Goal: Use online tool/utility: Utilize a website feature to perform a specific function

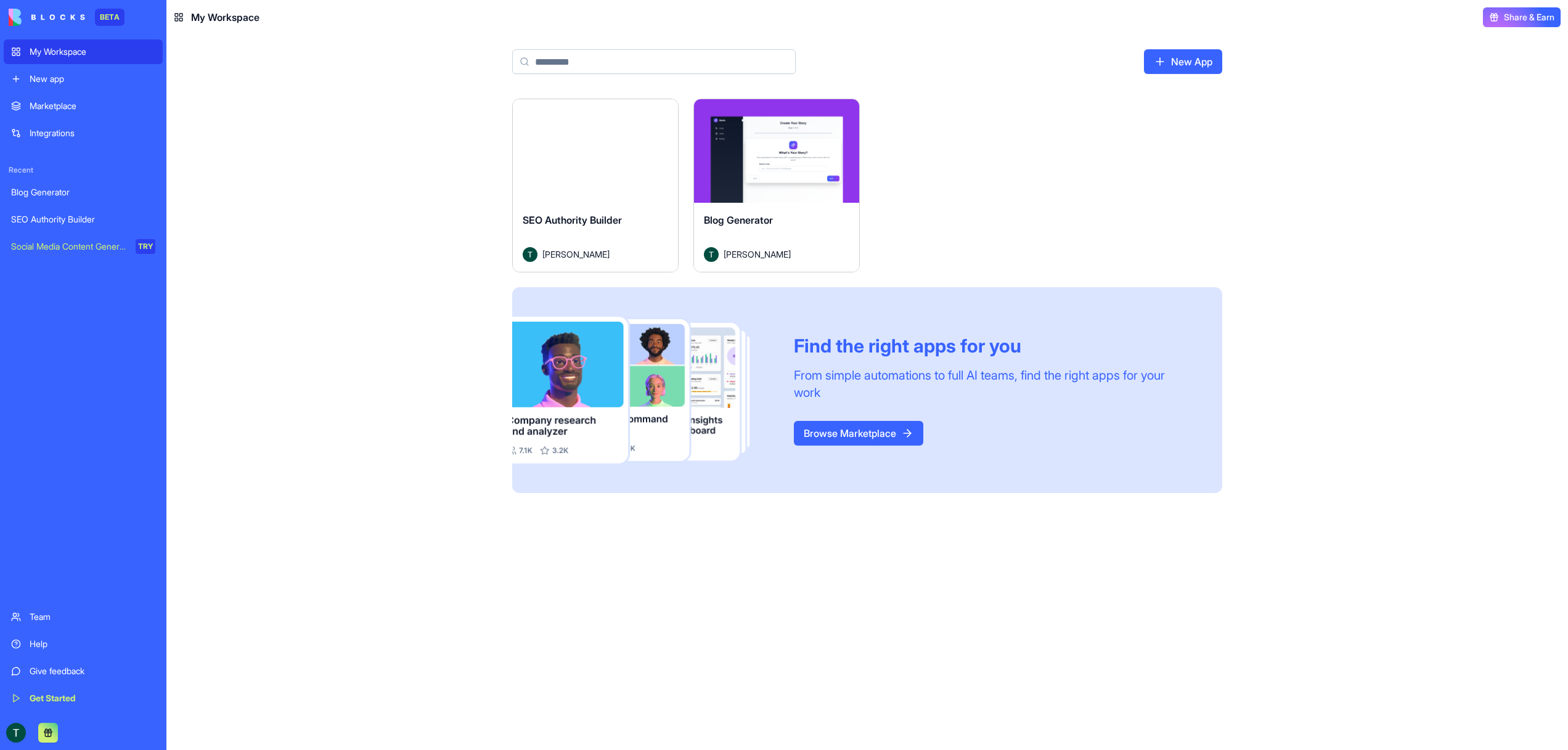
click at [796, 191] on div "Launch" at bounding box center [777, 151] width 165 height 103
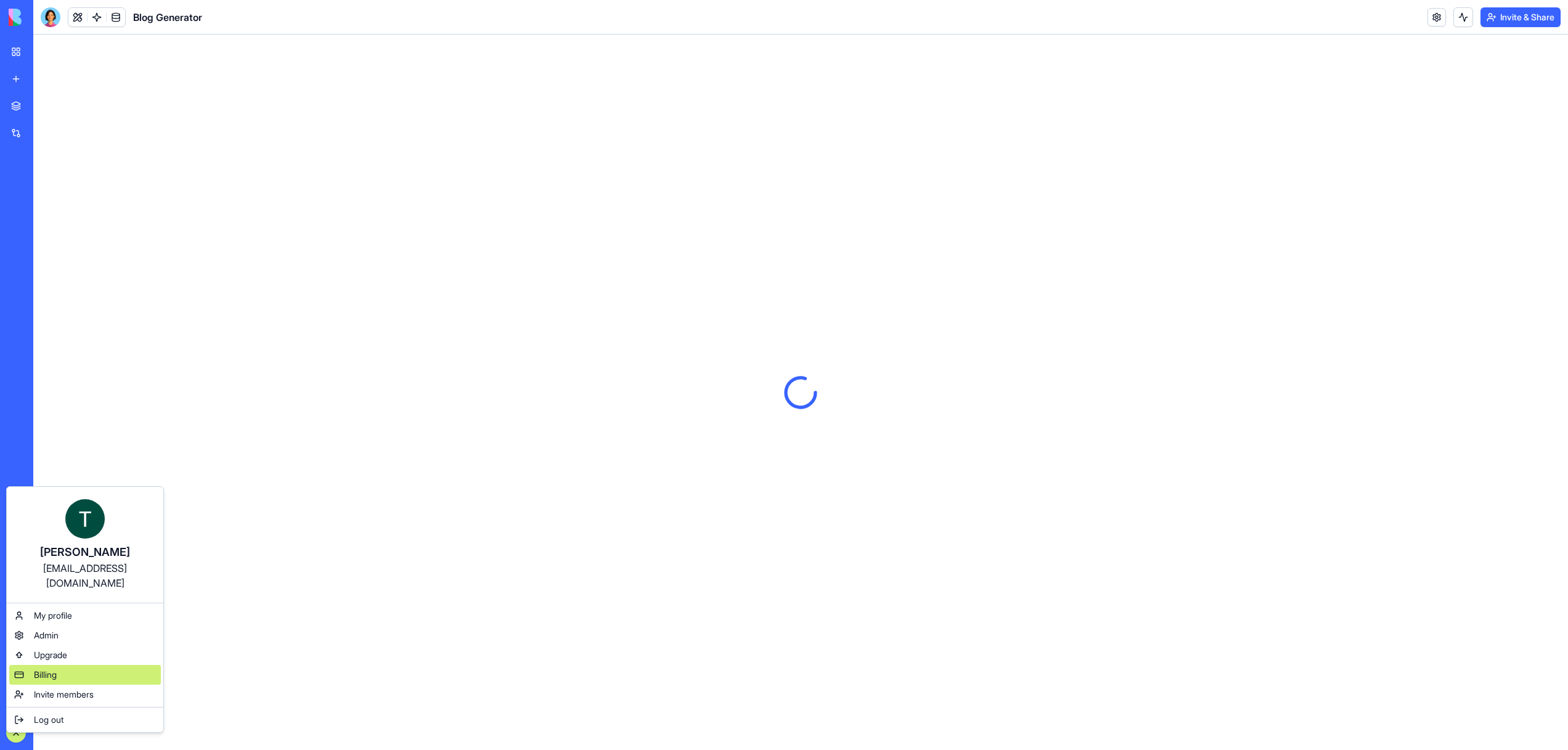
click at [48, 666] on div "Billing" at bounding box center [85, 675] width 151 height 20
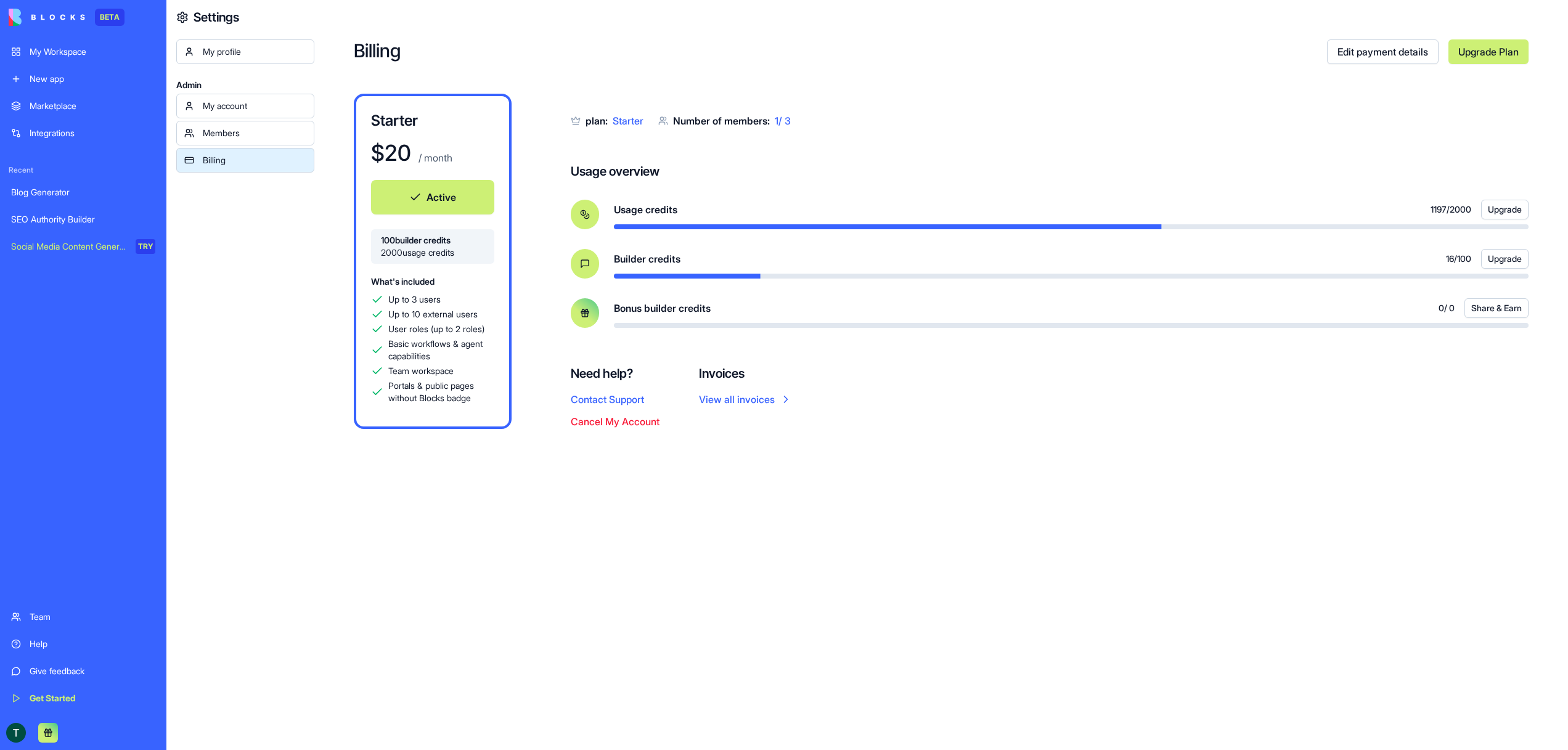
click at [54, 194] on div "Blog Generator" at bounding box center [83, 193] width 144 height 12
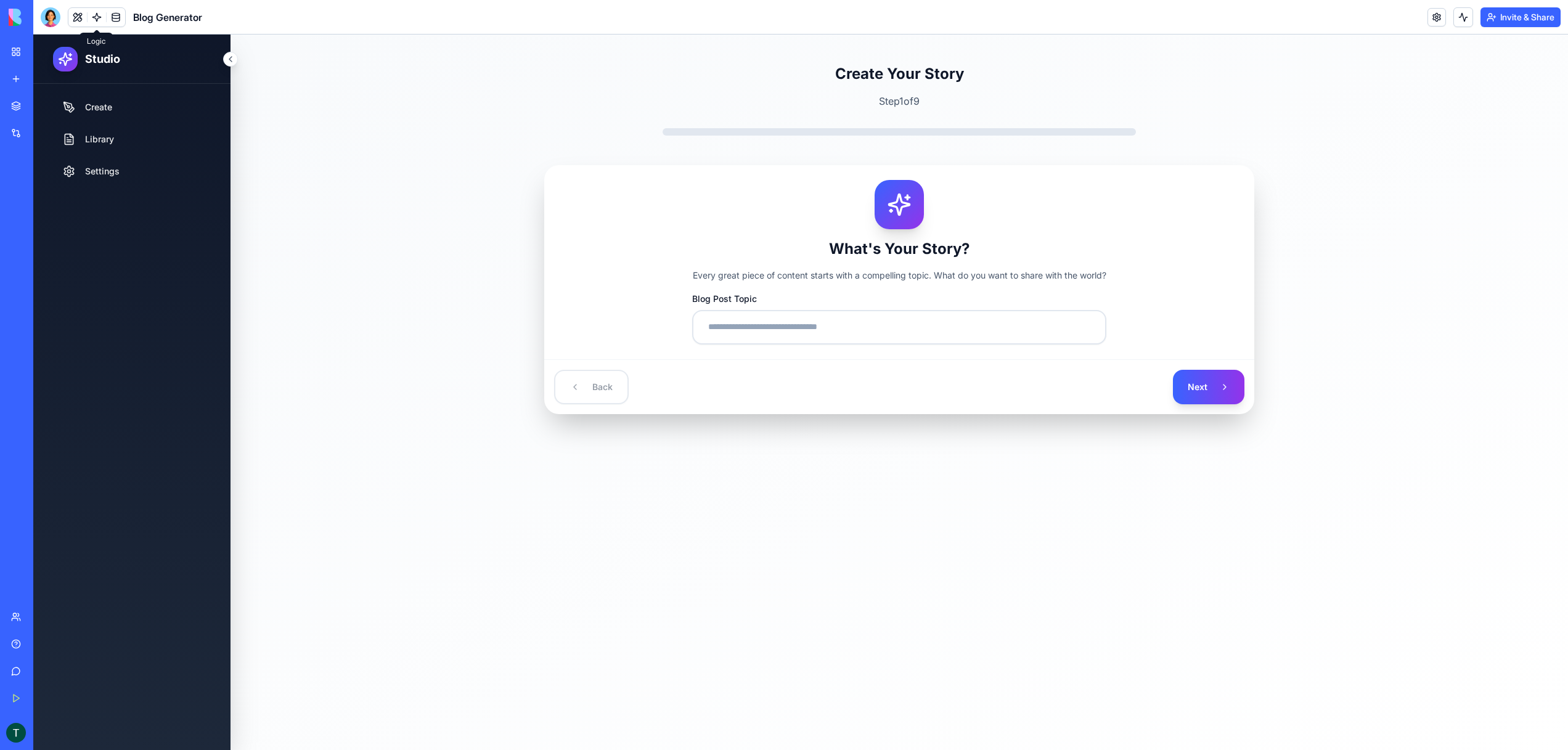
click at [94, 18] on link at bounding box center [96, 17] width 19 height 19
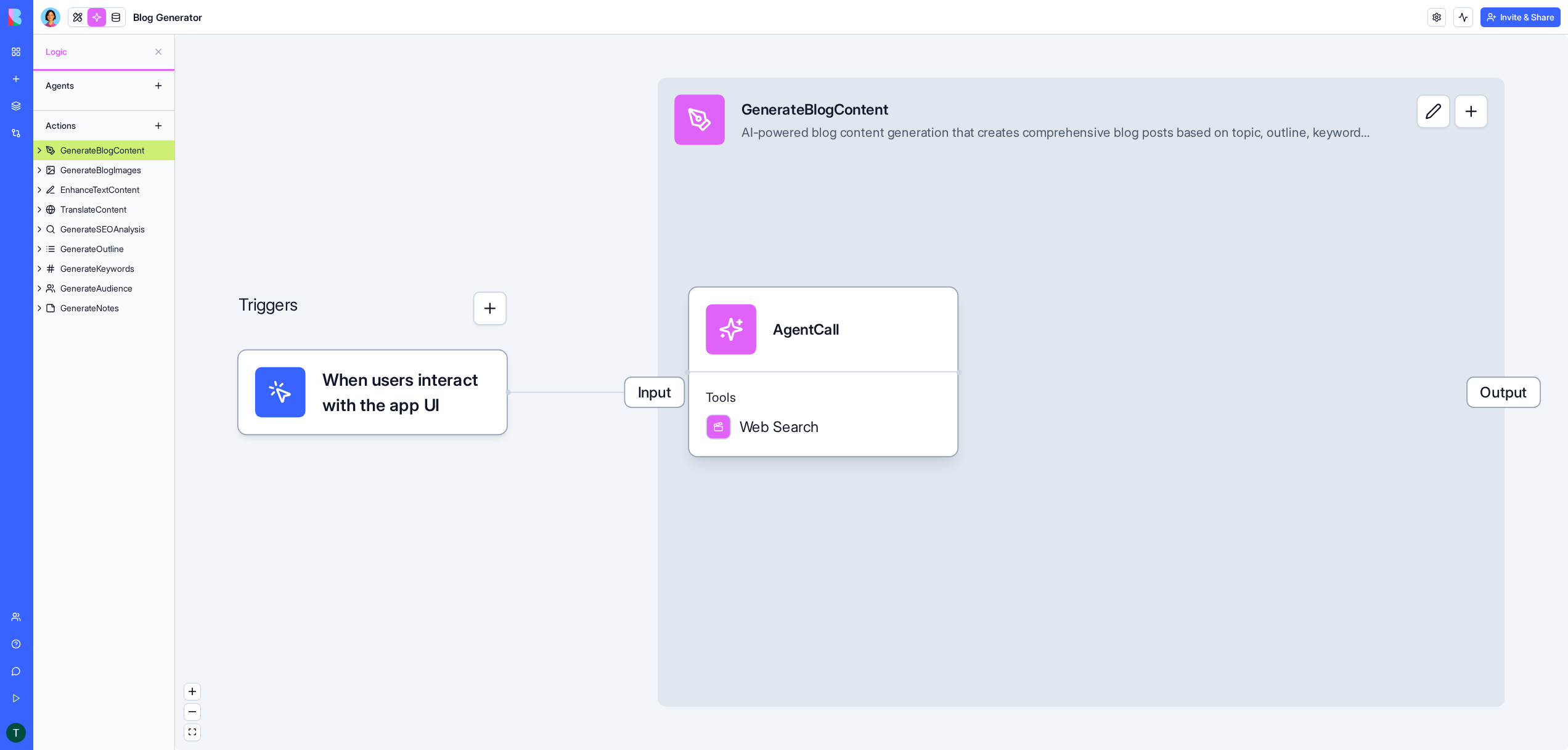
click at [398, 405] on span "When users interact with the app UI" at bounding box center [406, 392] width 168 height 50
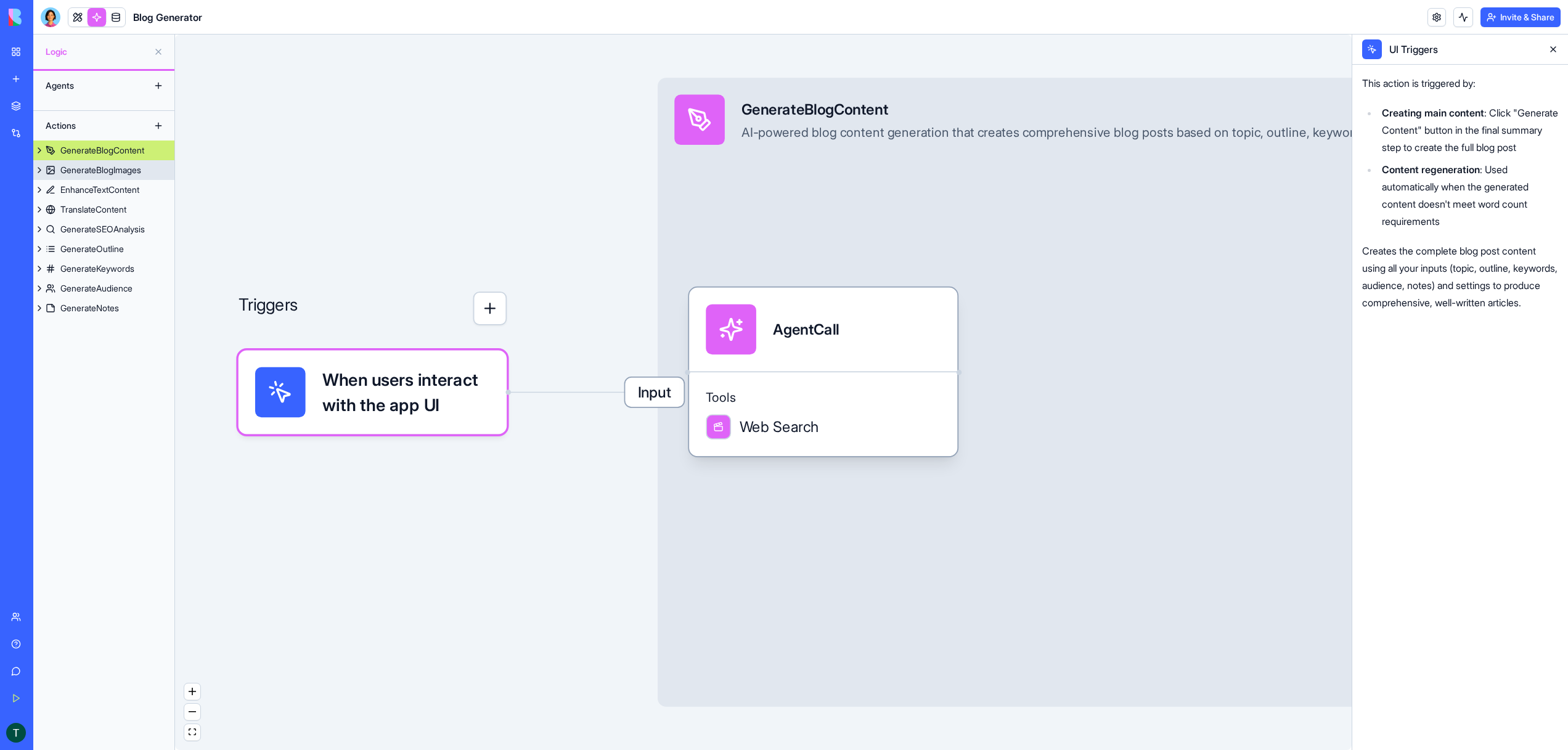
click at [96, 171] on div "GenerateBlogImages" at bounding box center [100, 170] width 80 height 12
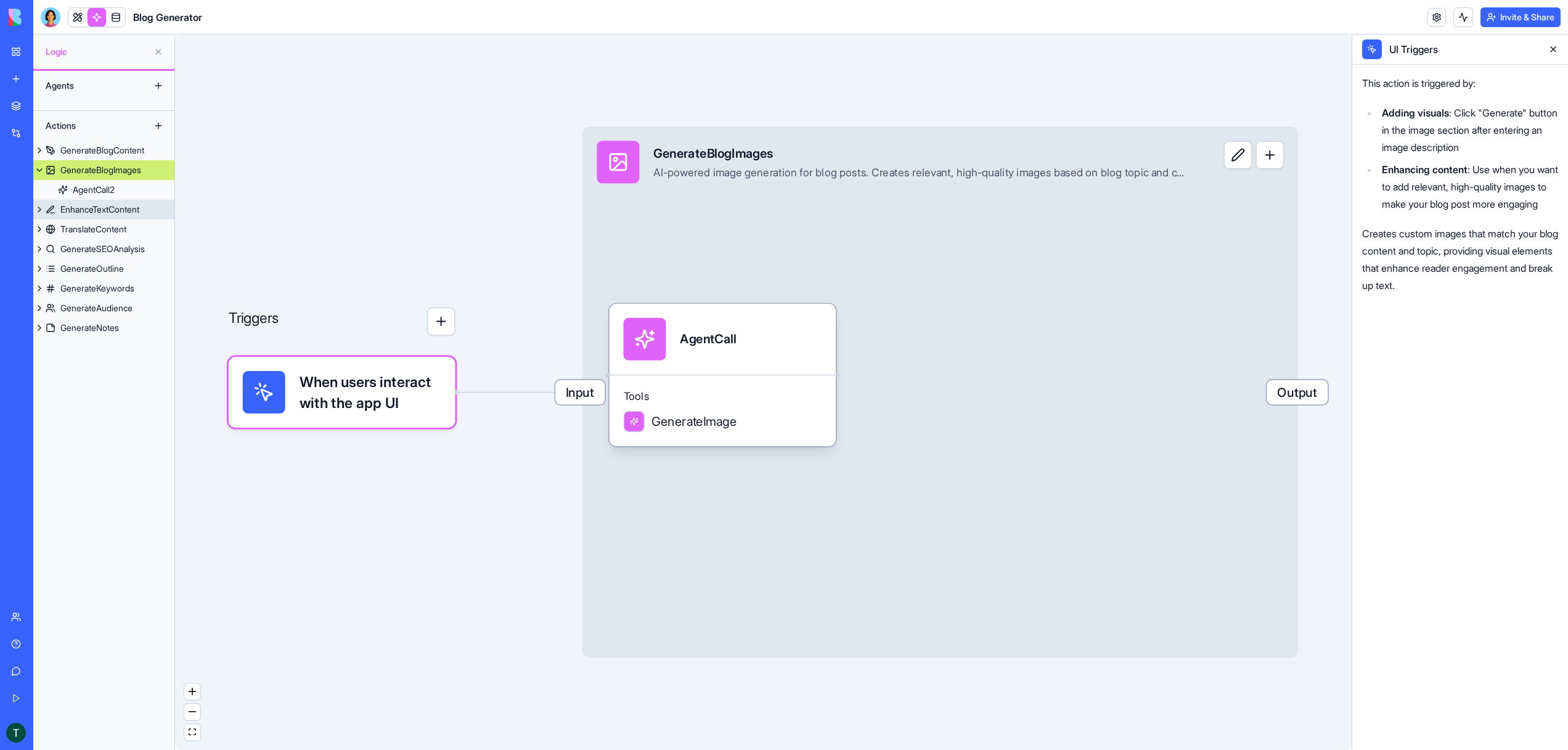
click at [83, 208] on div "EnhanceTextContent" at bounding box center [100, 210] width 79 height 12
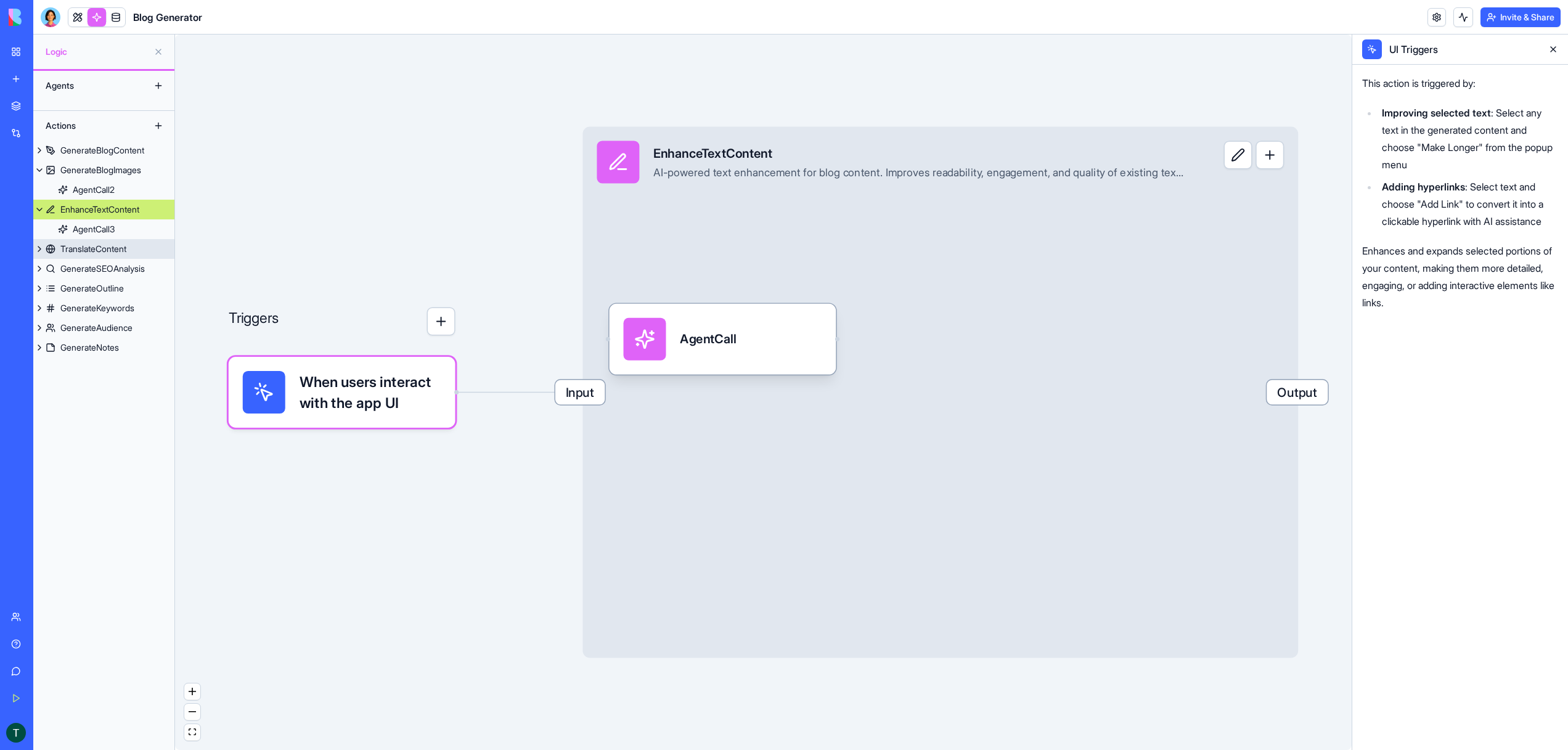
click at [82, 249] on div "TranslateContent" at bounding box center [94, 249] width 66 height 12
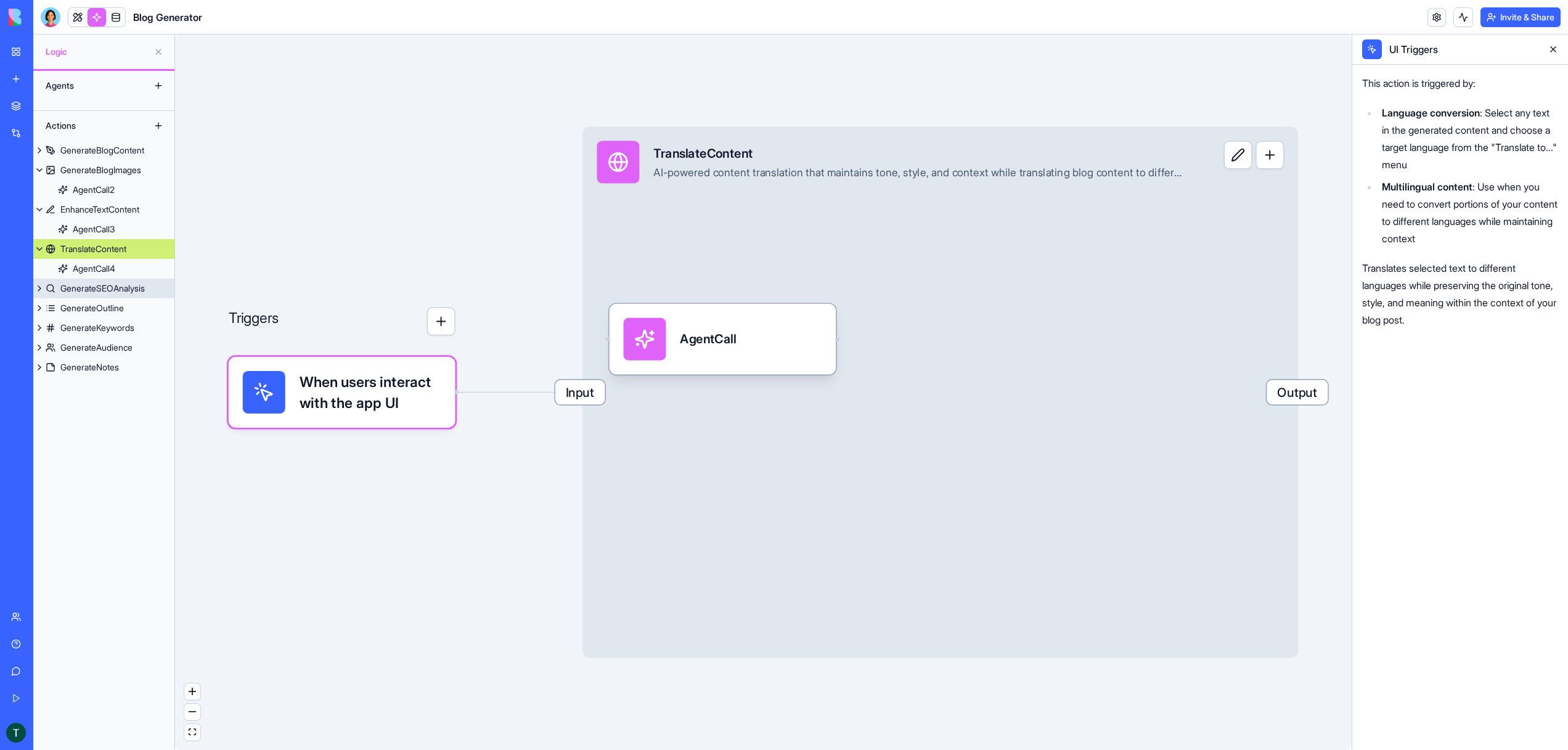
click at [83, 286] on div "GenerateSEOAnalysis" at bounding box center [103, 288] width 85 height 12
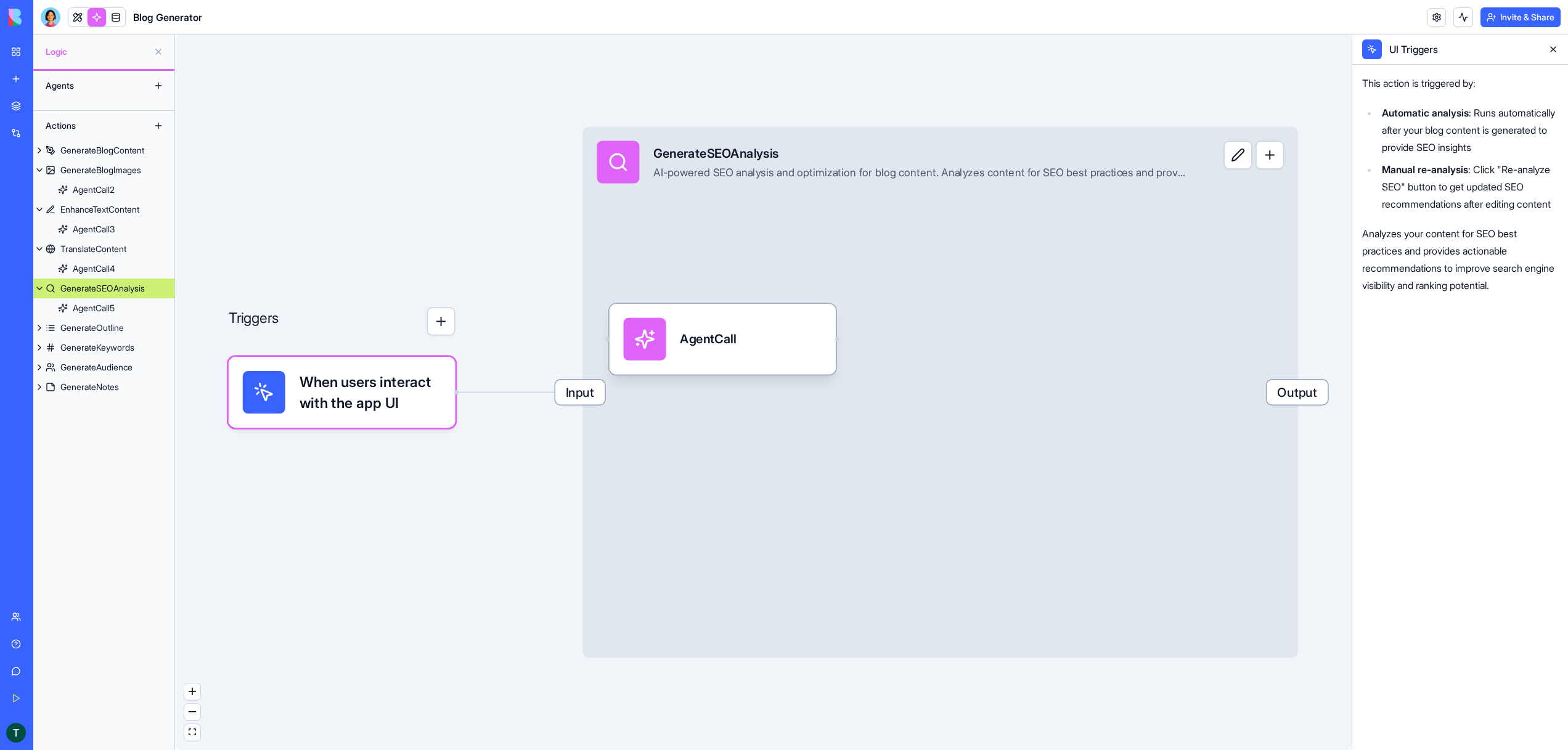
click at [320, 392] on span "When users interact with the app UI" at bounding box center [370, 392] width 142 height 43
click at [109, 151] on div "GenerateBlogContent" at bounding box center [103, 151] width 84 height 12
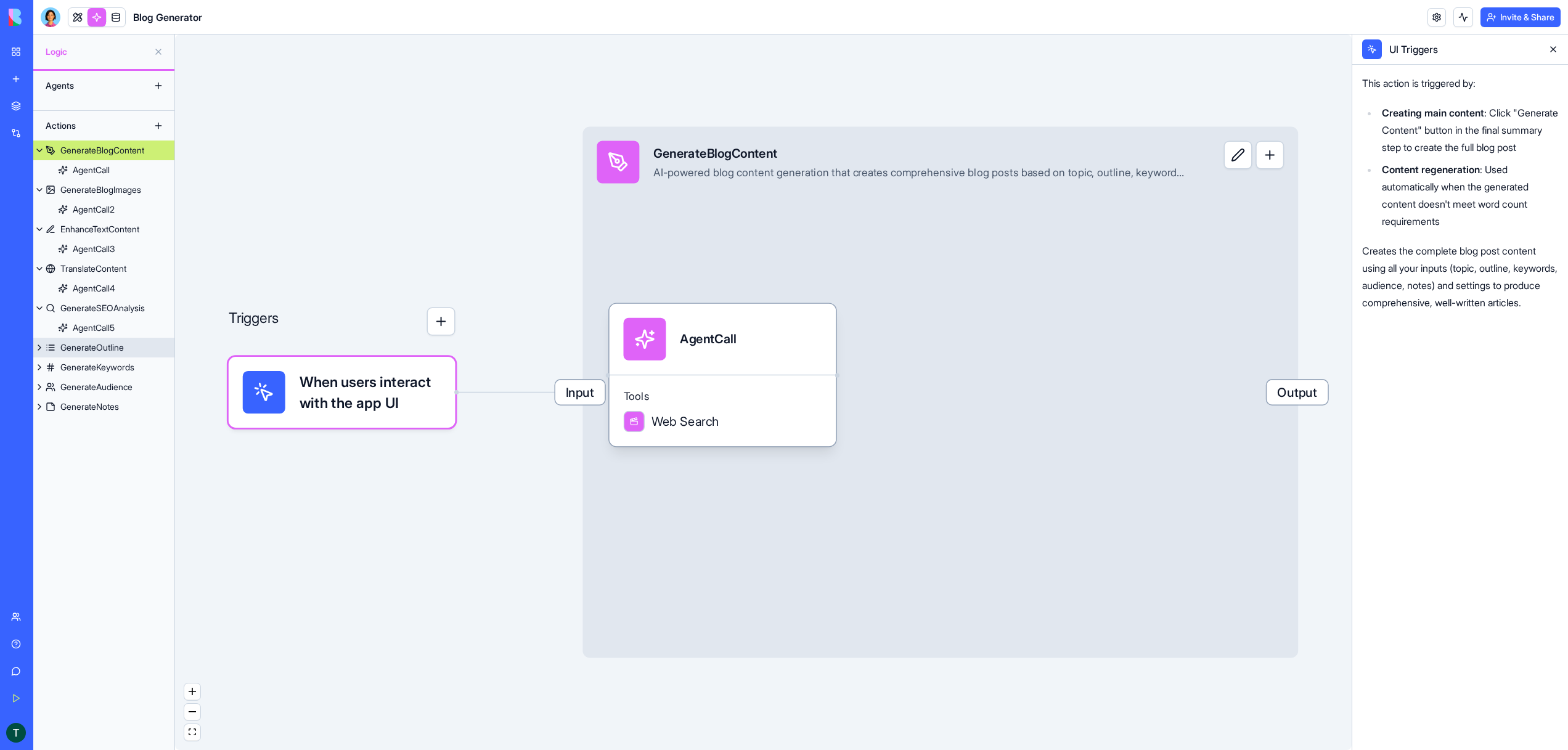
click at [99, 349] on div "GenerateOutline" at bounding box center [92, 347] width 63 height 12
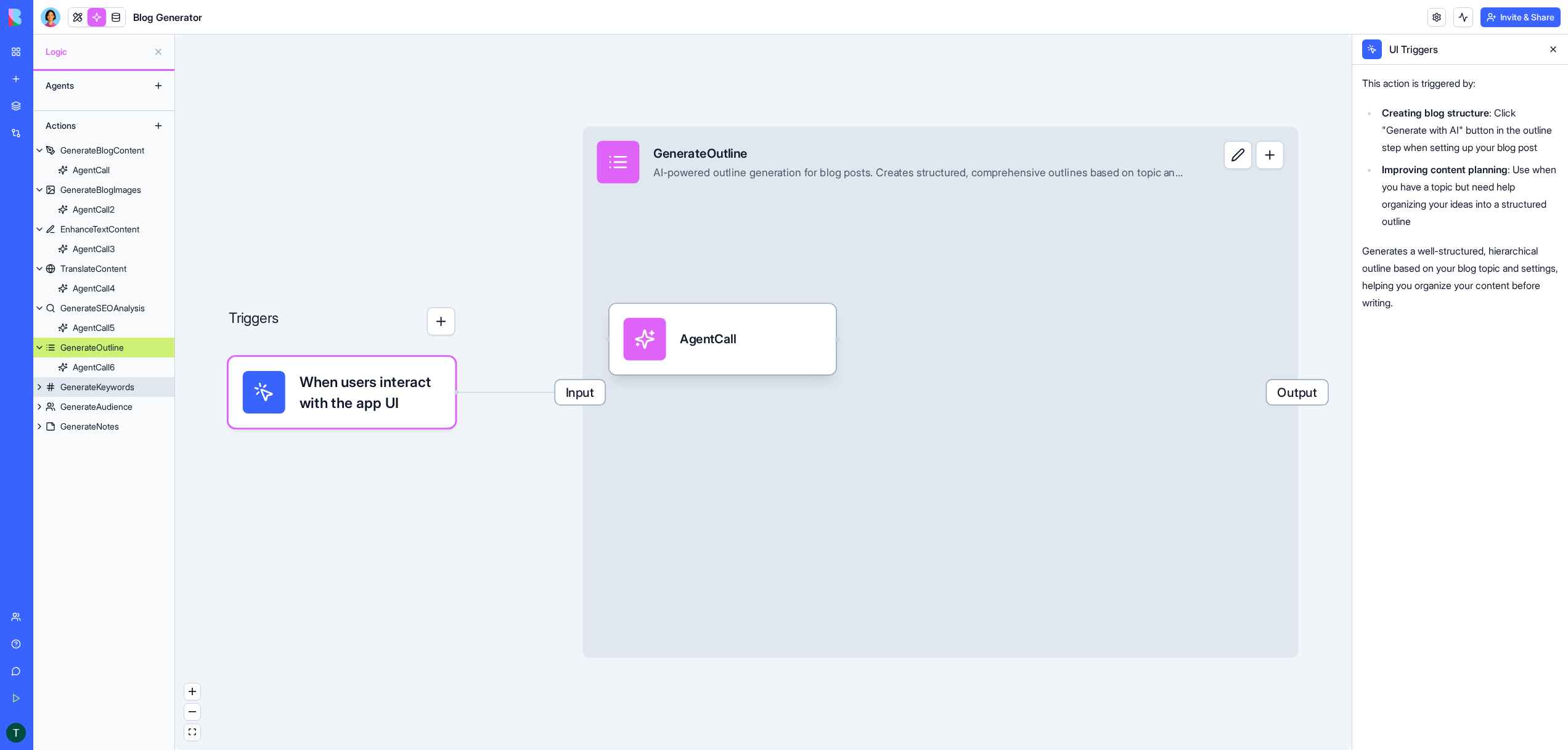
click at [128, 389] on div "GenerateKeywords" at bounding box center [97, 387] width 74 height 12
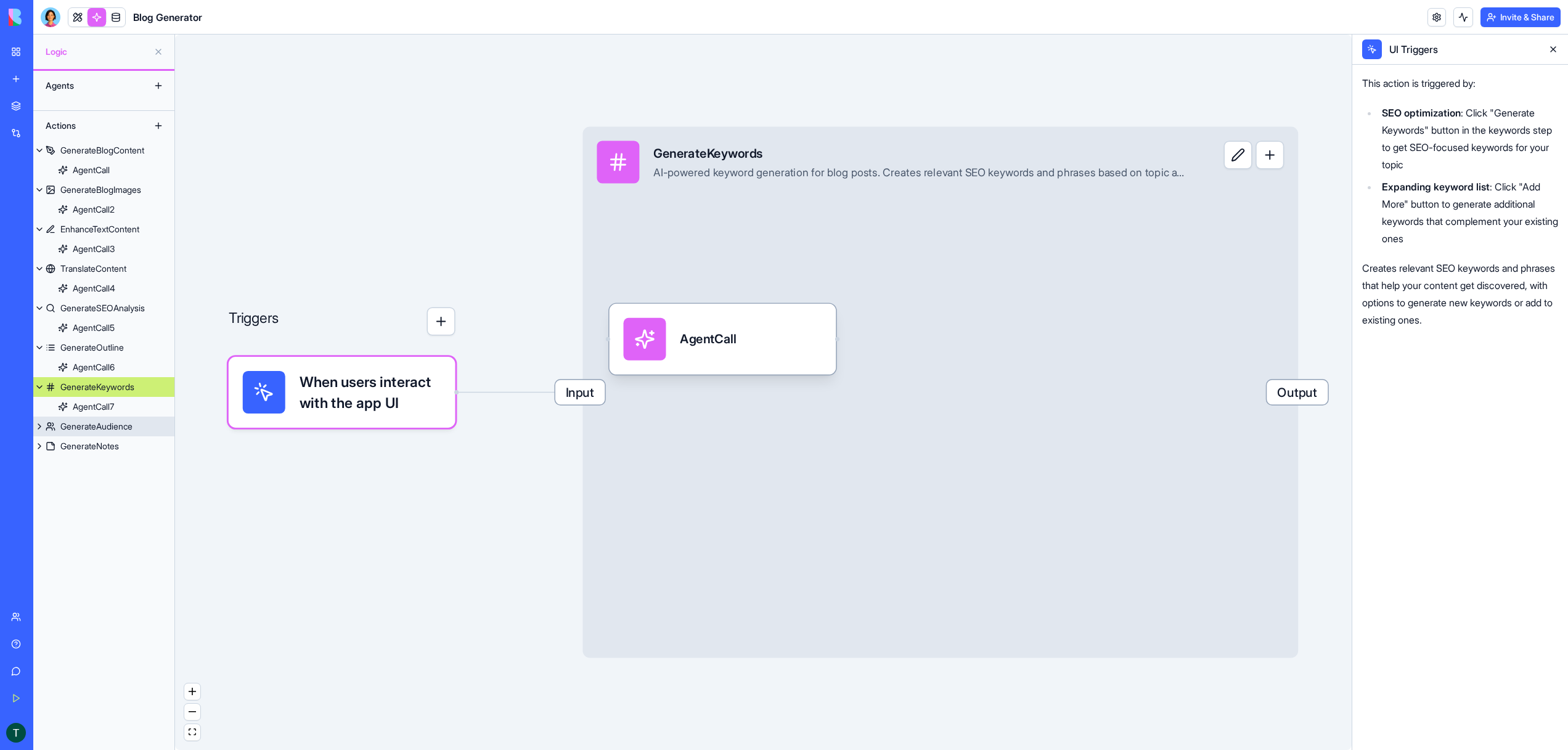
click at [109, 425] on div "GenerateAudience" at bounding box center [96, 427] width 72 height 12
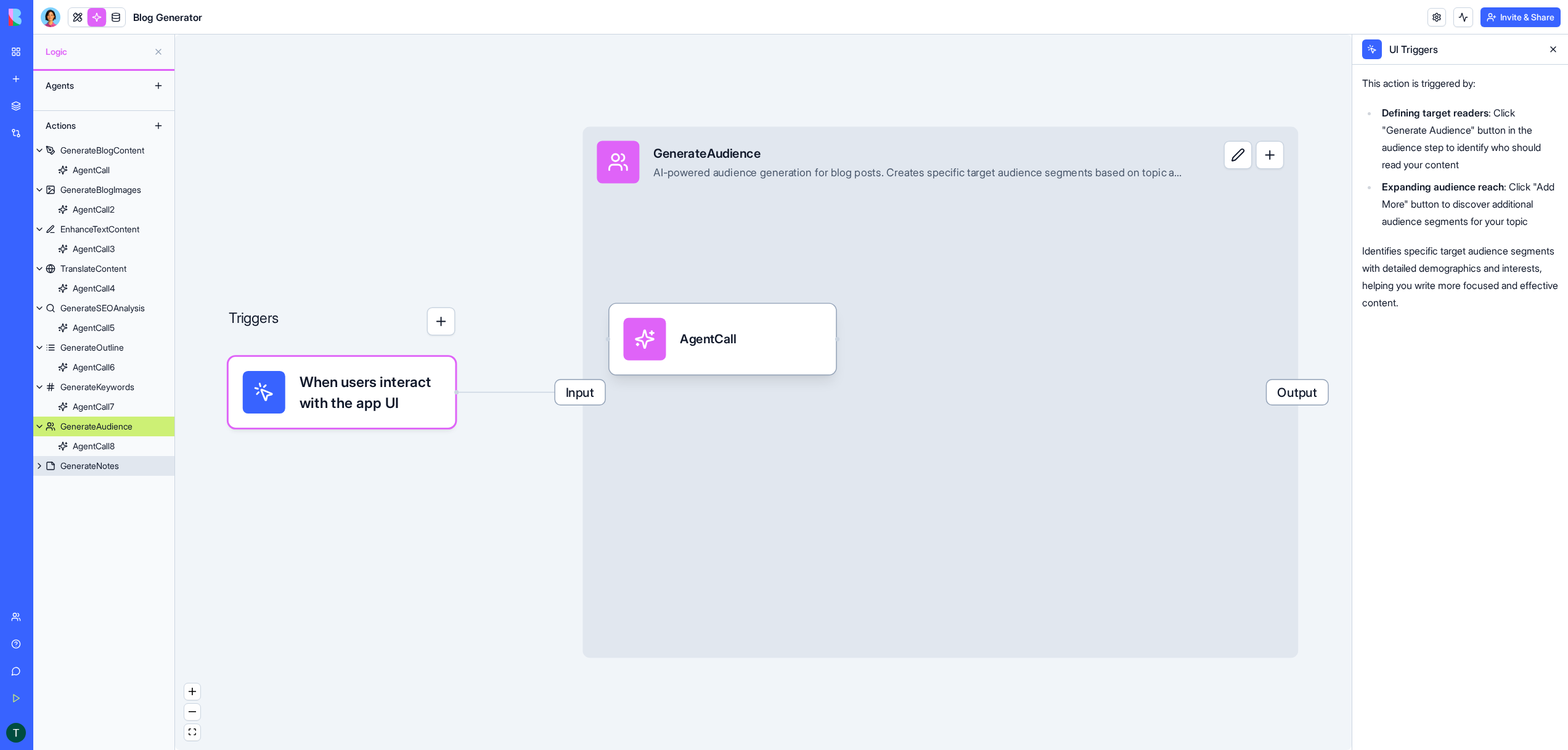
click at [91, 464] on div "GenerateNotes" at bounding box center [89, 466] width 58 height 12
